Goal: Information Seeking & Learning: Understand process/instructions

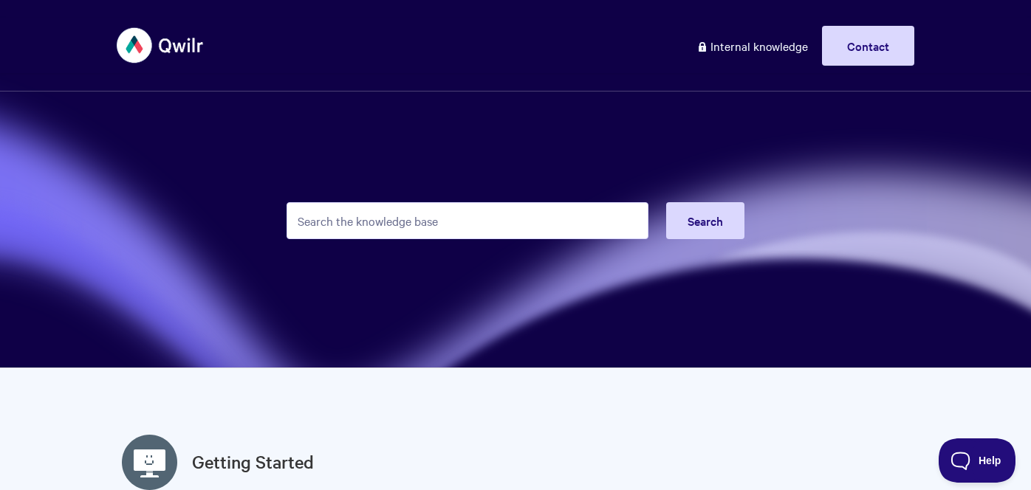
click at [397, 217] on input "Search the knowledge base" at bounding box center [467, 220] width 362 height 37
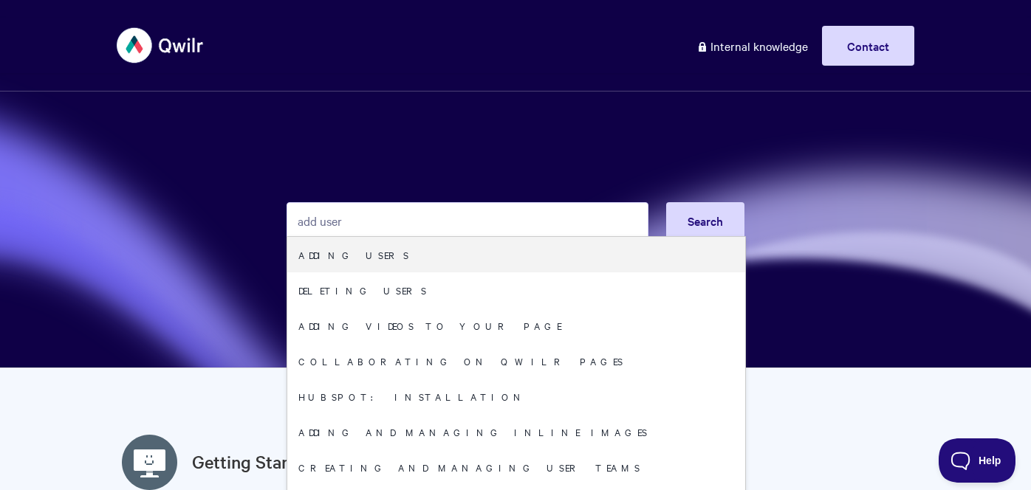
type input "add user"
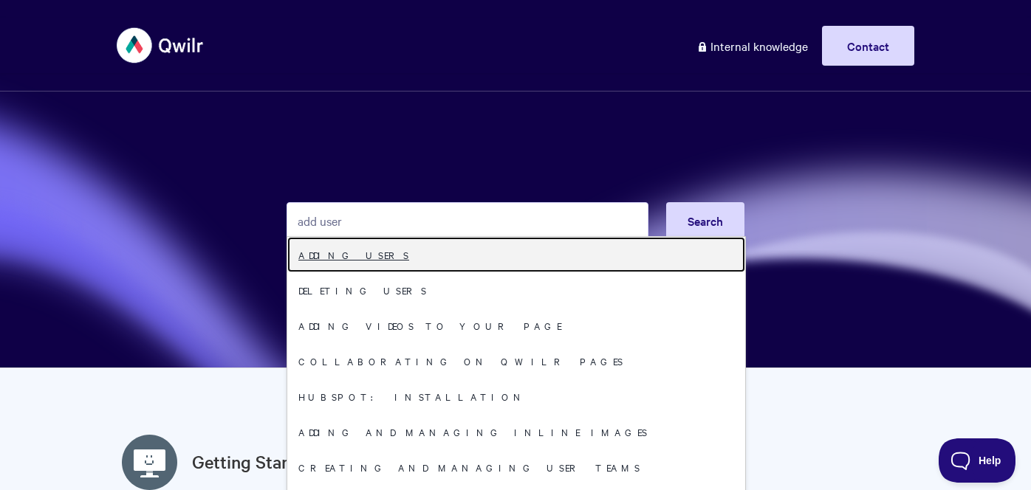
click at [396, 258] on link "Adding users" at bounding box center [516, 254] width 458 height 35
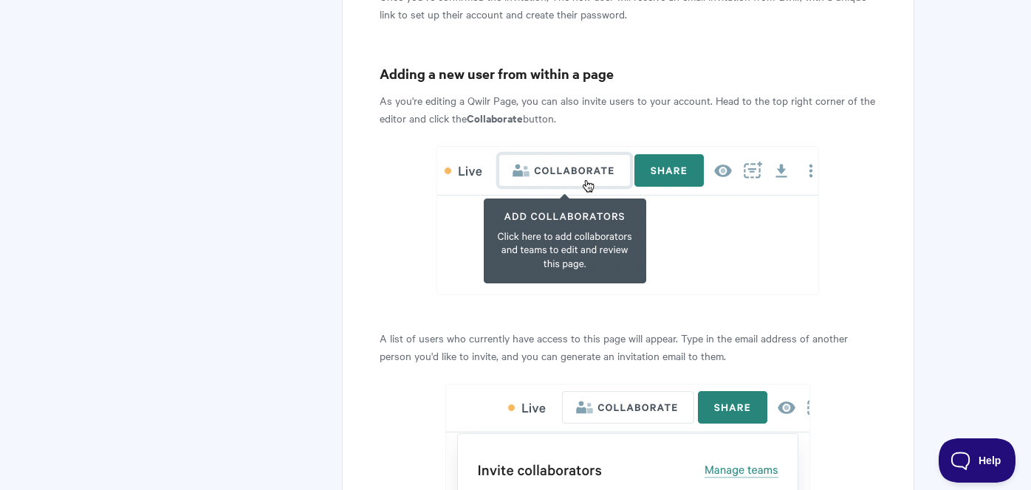
scroll to position [3350, 0]
